Goal: Transaction & Acquisition: Purchase product/service

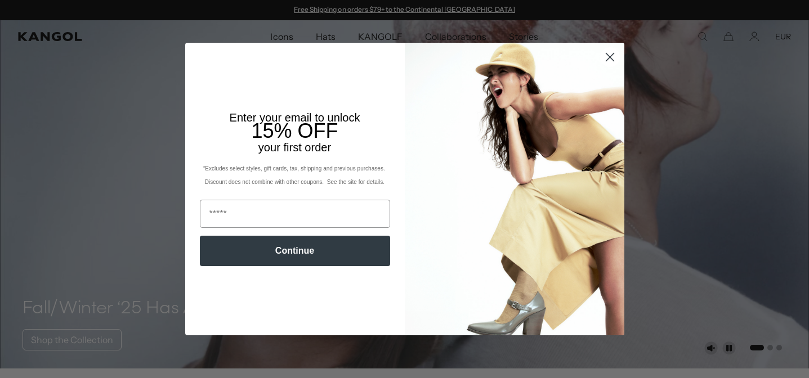
click at [609, 118] on img "POPUP Form" at bounding box center [515, 189] width 220 height 293
click at [377, 297] on div "Enter your email to unlock 15% OFF your first order *Excludes select styles, gi…" at bounding box center [301, 189] width 208 height 270
click at [609, 115] on img "POPUP Form" at bounding box center [515, 189] width 220 height 293
click at [608, 58] on icon "Close dialog" at bounding box center [610, 57] width 8 height 8
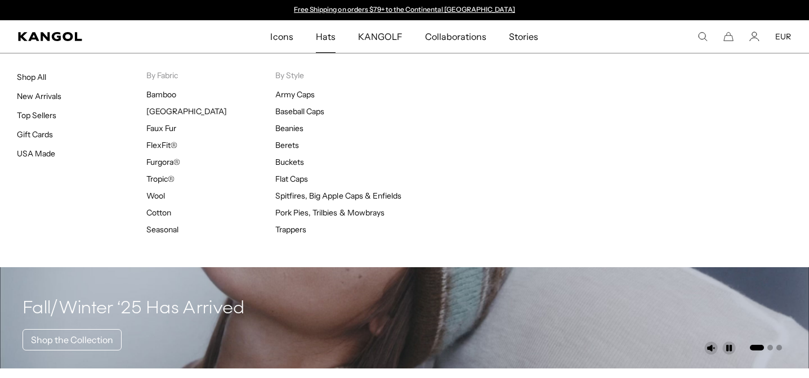
click at [319, 32] on span "Hats" at bounding box center [326, 36] width 20 height 33
